Goal: Use online tool/utility: Utilize a website feature to perform a specific function

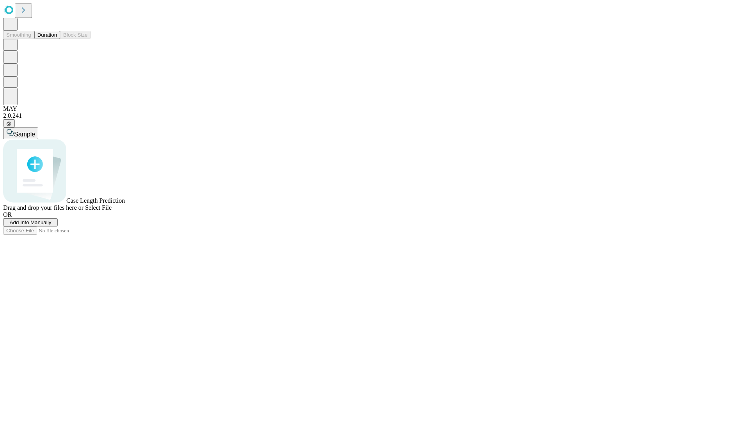
click at [57, 39] on button "Duration" at bounding box center [47, 35] width 26 height 8
click at [51, 225] on span "Add Info Manually" at bounding box center [31, 223] width 42 height 6
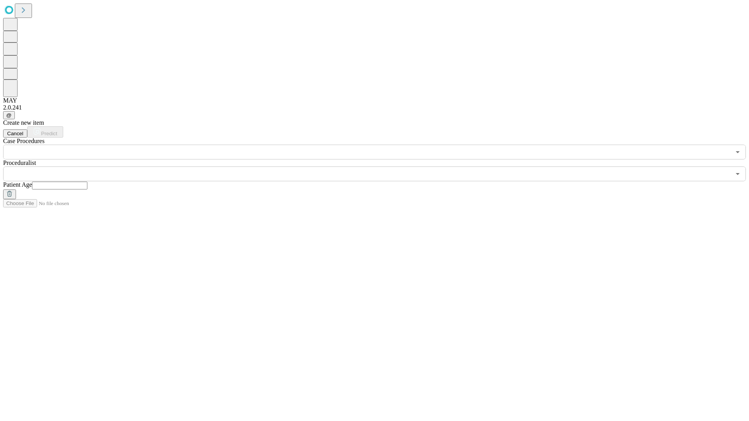
click at [87, 182] on input "text" at bounding box center [59, 186] width 55 height 8
type input "**"
click at [380, 167] on input "text" at bounding box center [366, 174] width 727 height 15
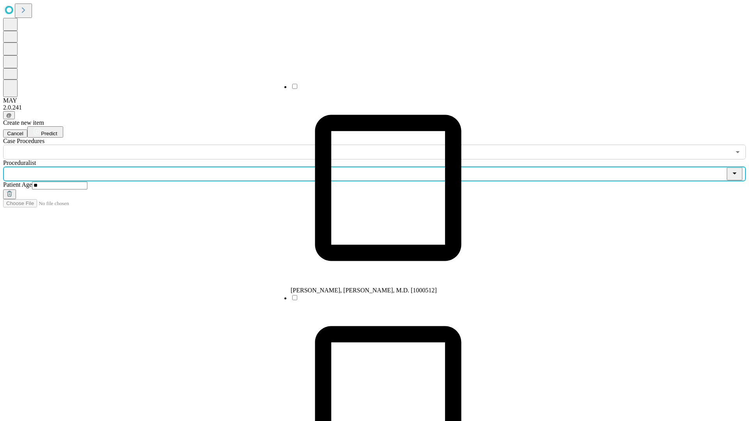
click at [380, 89] on li "[PERSON_NAME], [PERSON_NAME], M.D. [1000512]" at bounding box center [388, 188] width 195 height 211
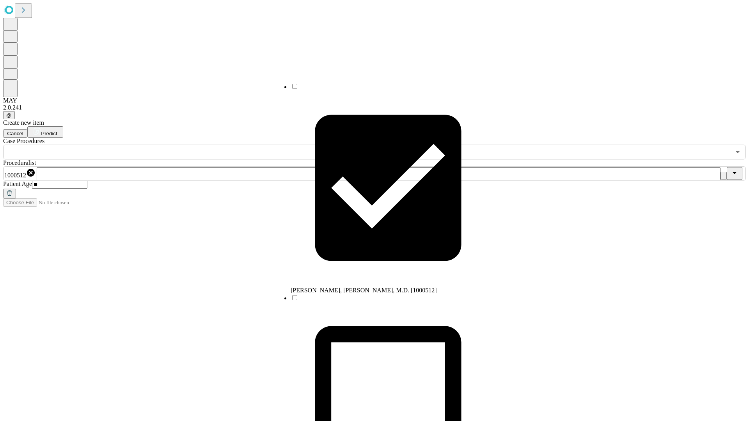
click at [164, 145] on input "text" at bounding box center [366, 152] width 727 height 15
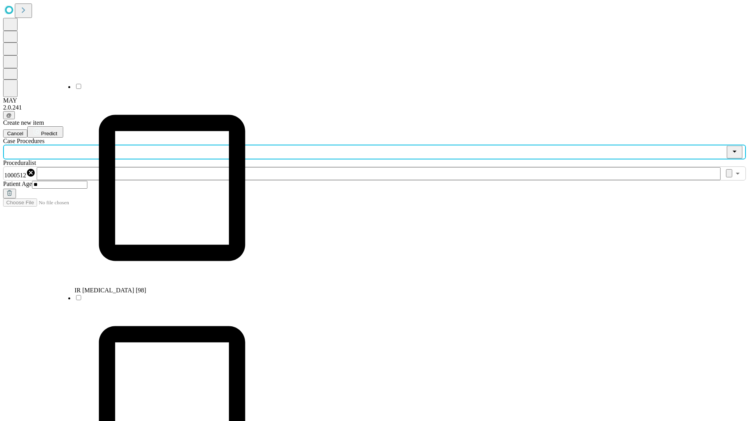
click at [164, 89] on li "IR [MEDICAL_DATA] [98]" at bounding box center [171, 188] width 195 height 211
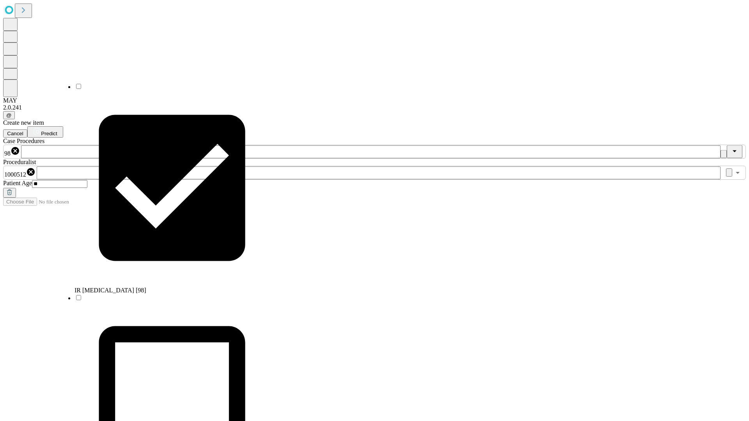
click at [57, 131] on span "Predict" at bounding box center [49, 134] width 16 height 6
